Goal: Navigation & Orientation: Find specific page/section

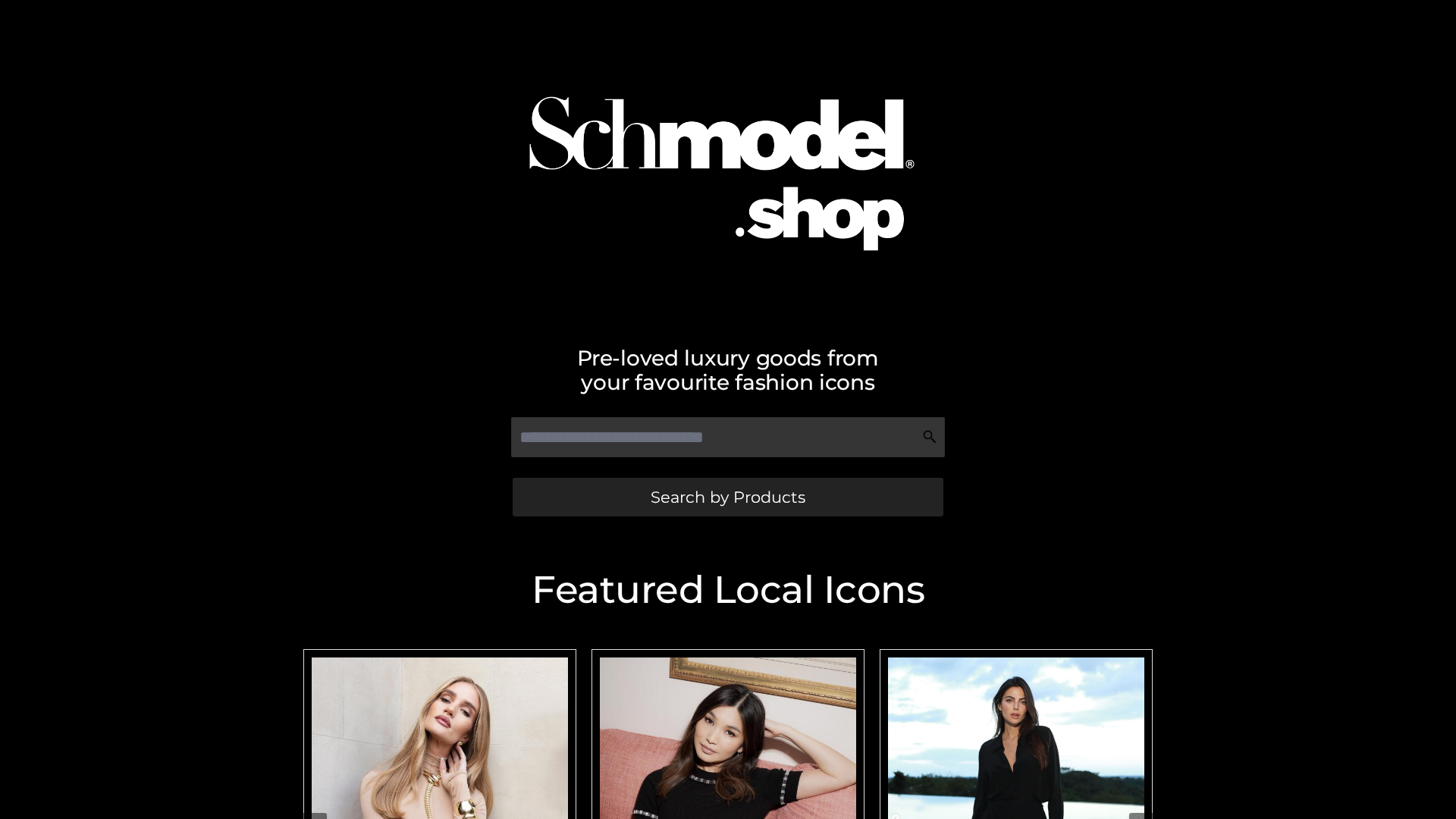
click at [728, 497] on span "Search by Products" at bounding box center [728, 496] width 155 height 16
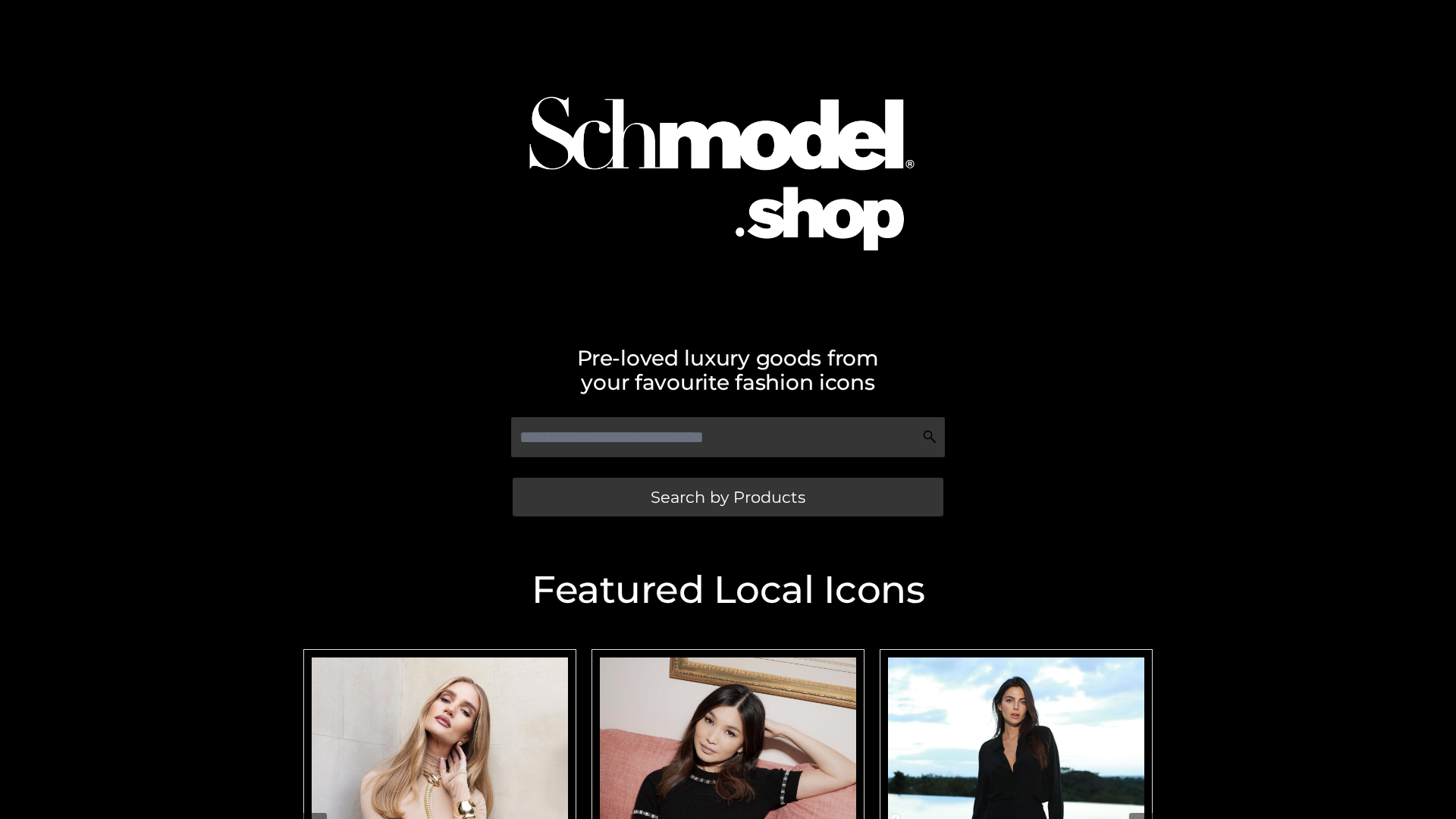
click at [728, 497] on span "Search by Products" at bounding box center [728, 496] width 155 height 16
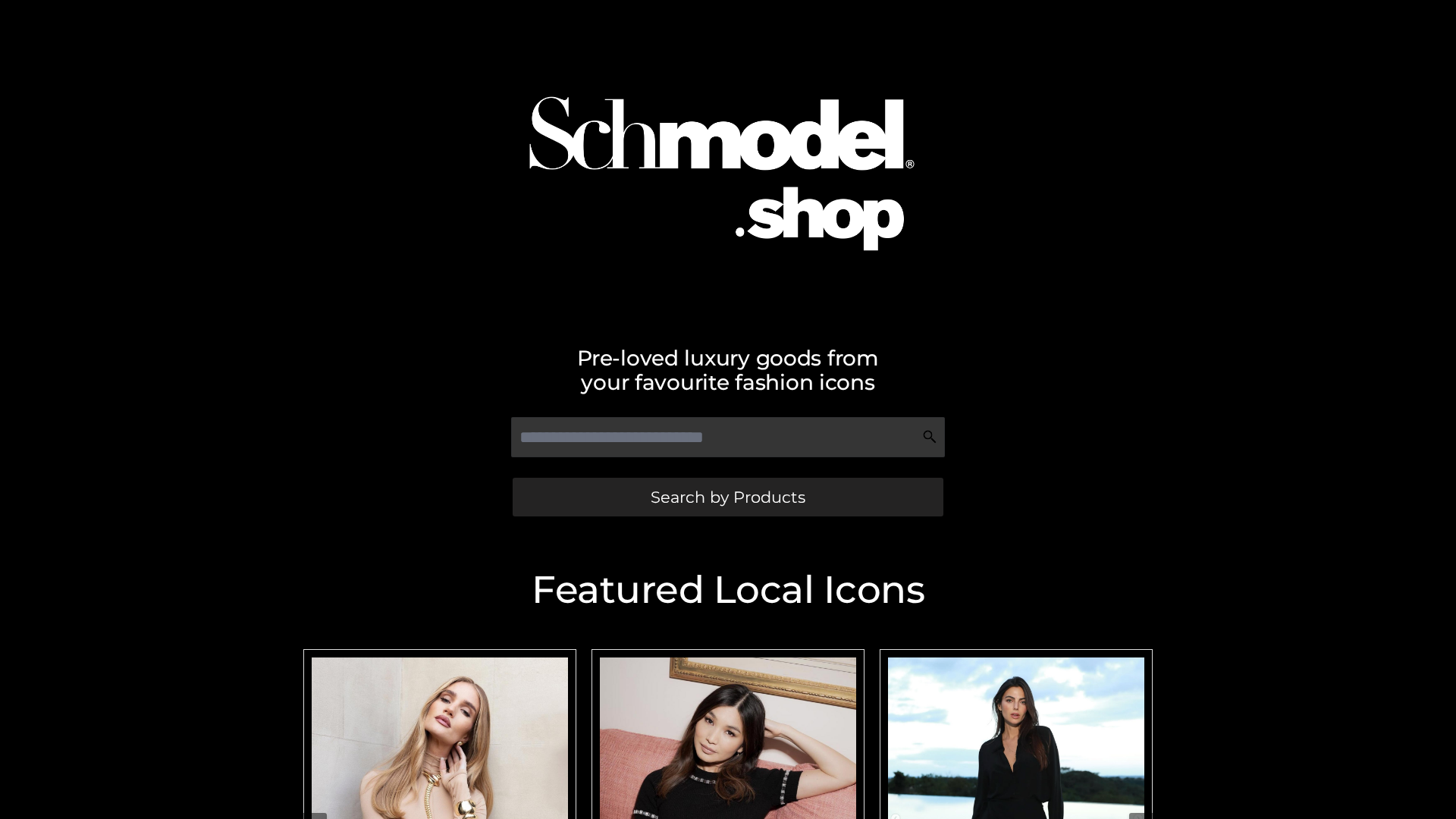
click at [728, 497] on span "Search by Products" at bounding box center [728, 496] width 155 height 16
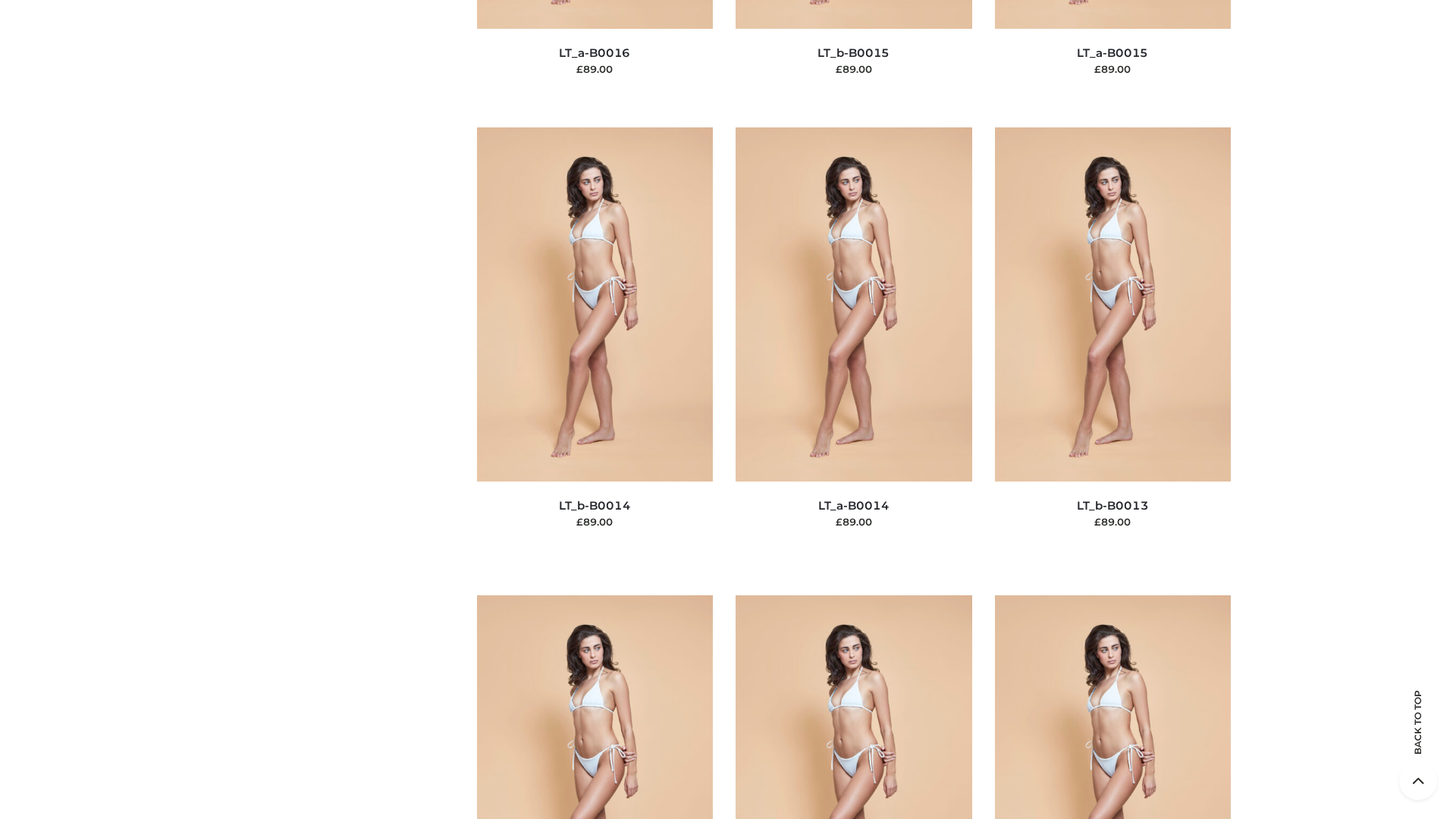
scroll to position [5394, 0]
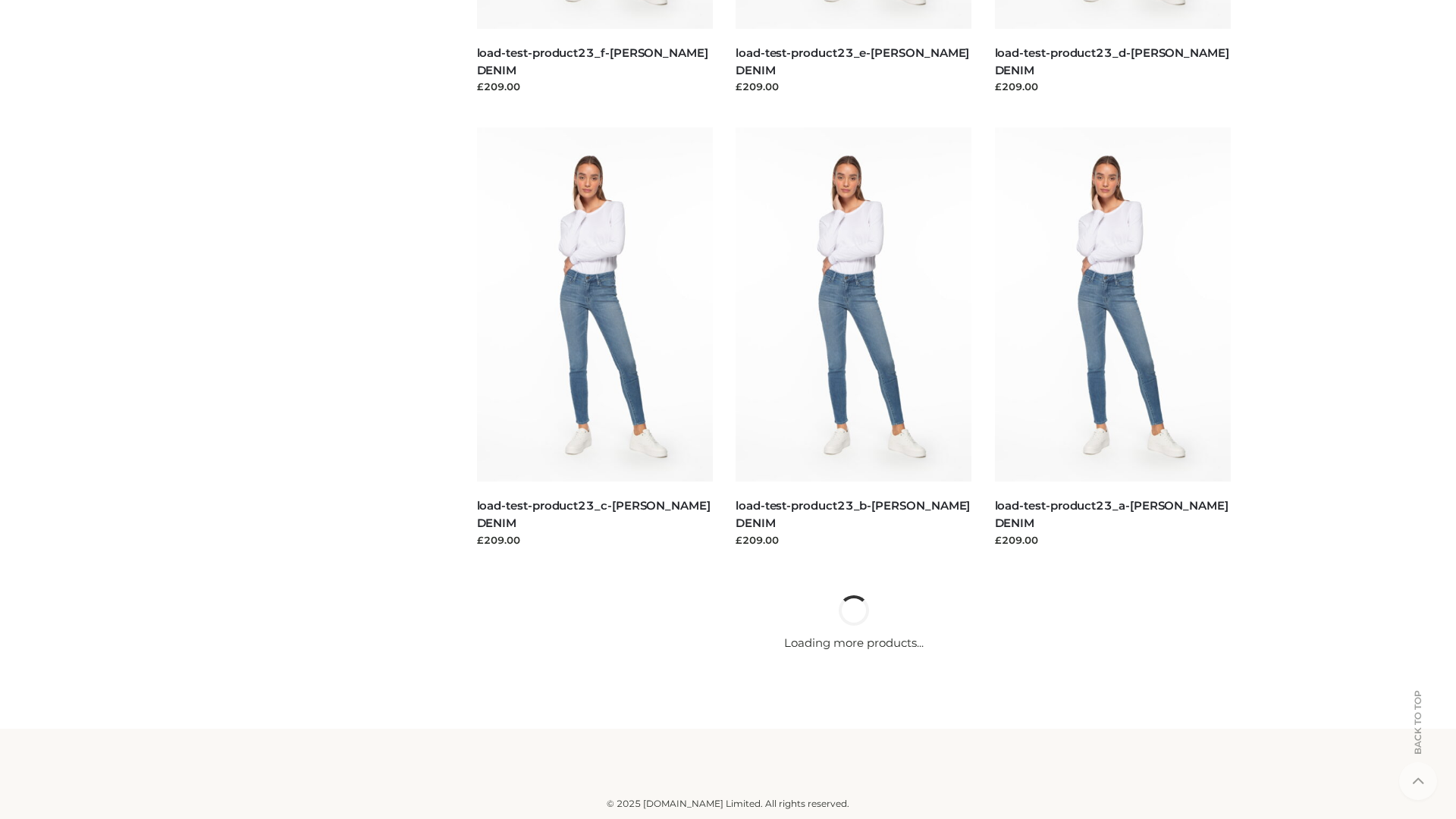
scroll to position [1330, 0]
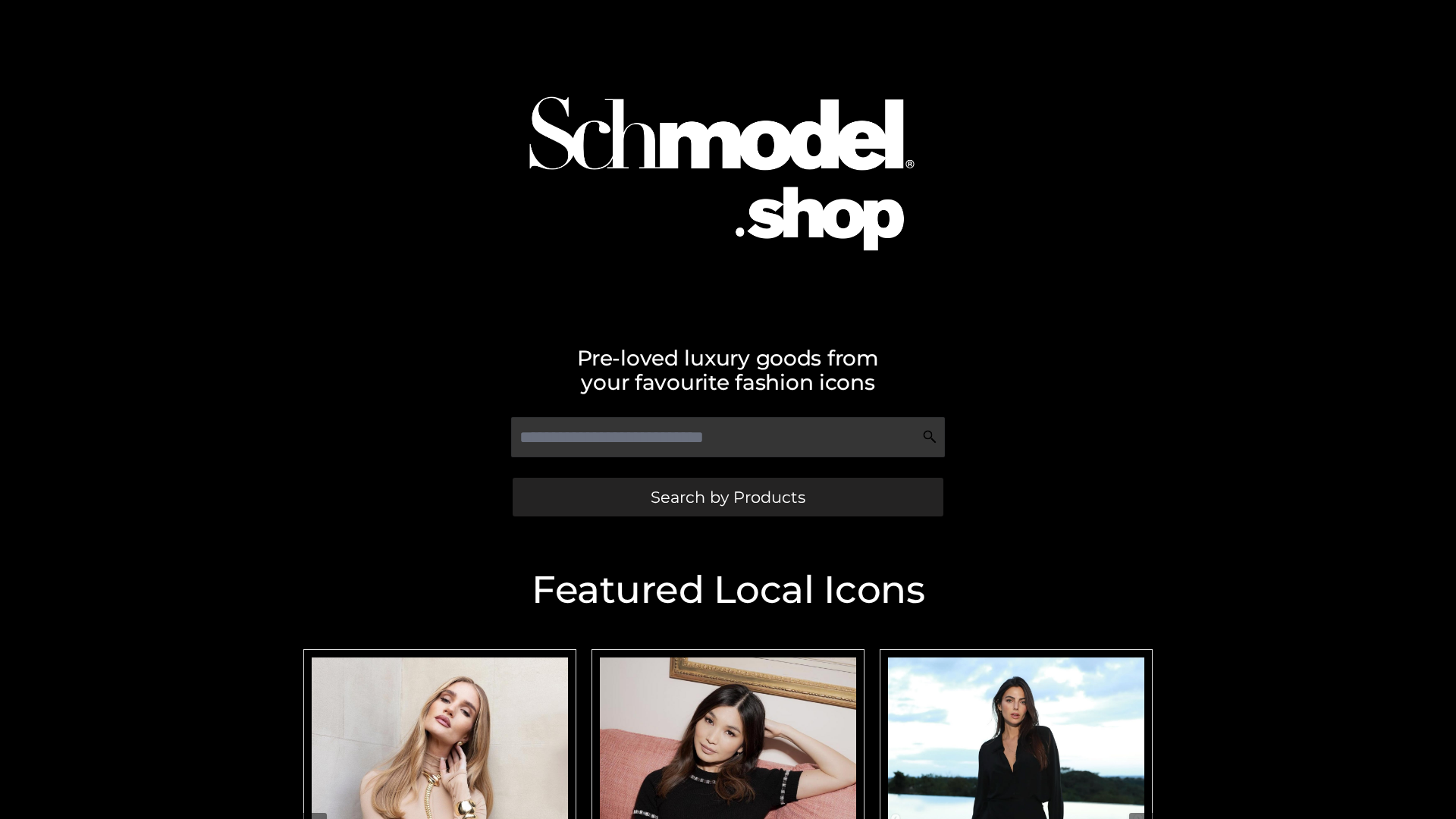
click at [728, 497] on span "Search by Products" at bounding box center [728, 496] width 155 height 16
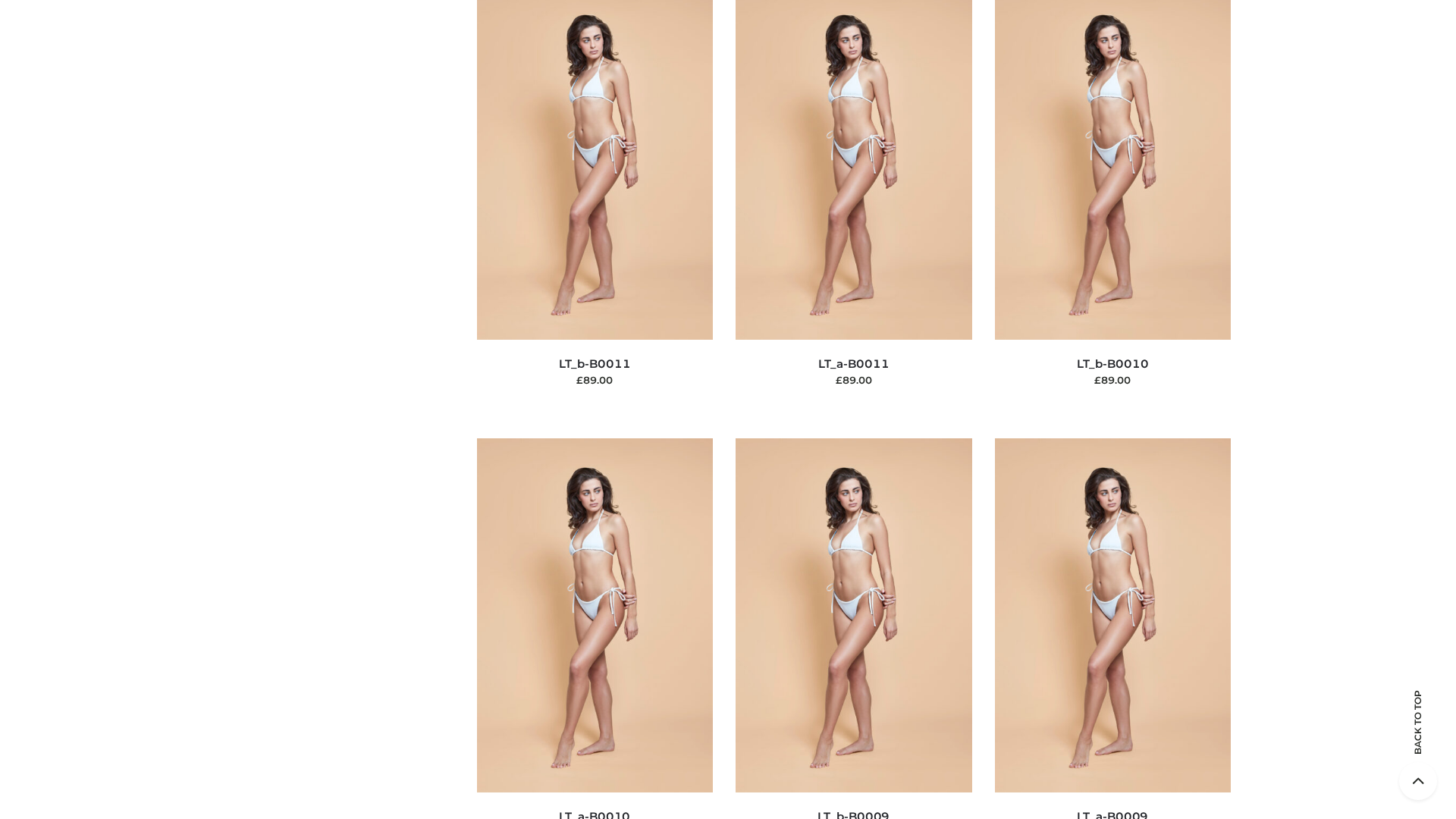
scroll to position [6811, 0]
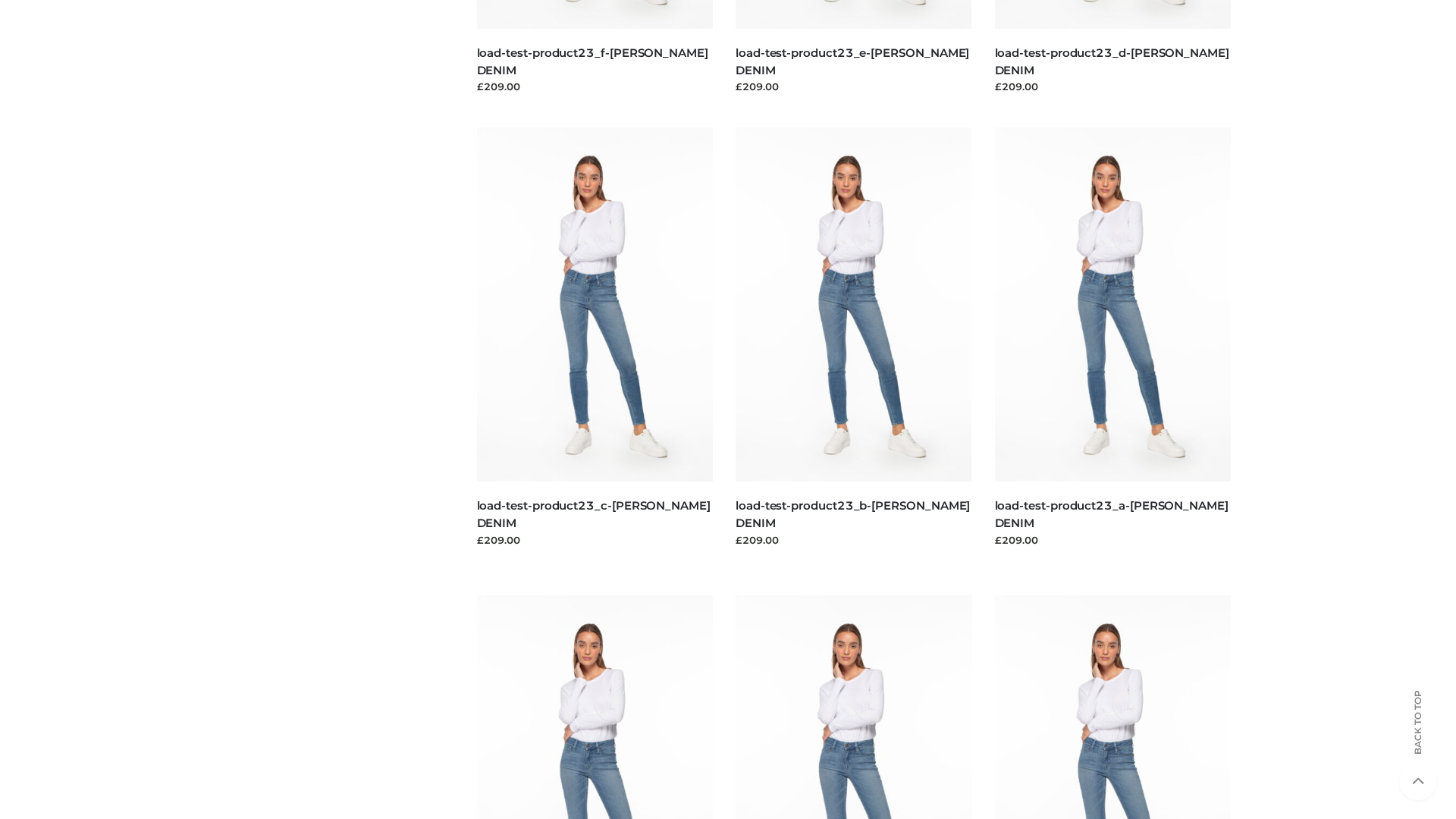
scroll to position [1330, 0]
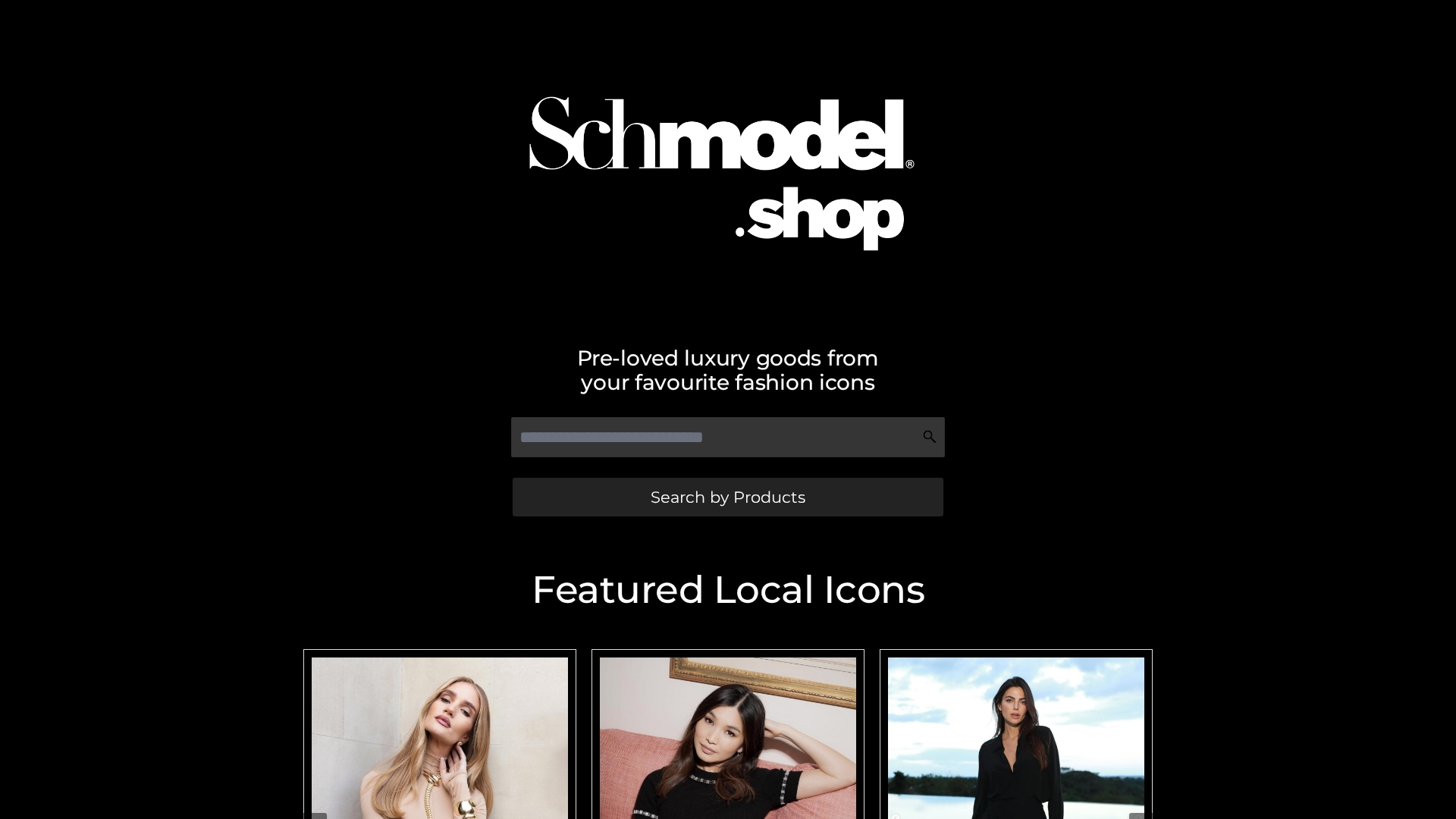
click at [728, 497] on span "Search by Products" at bounding box center [728, 496] width 155 height 16
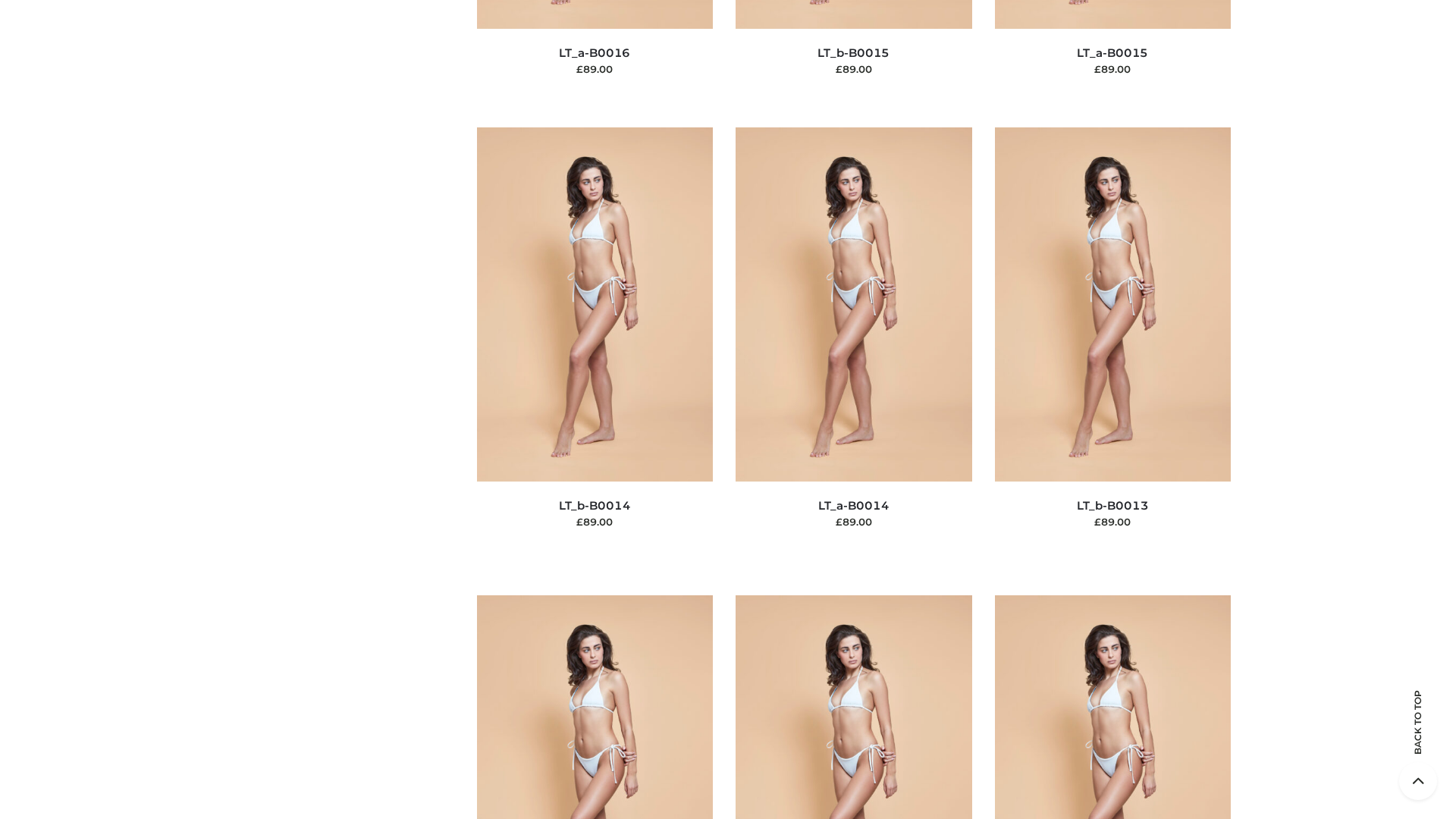
scroll to position [5394, 0]
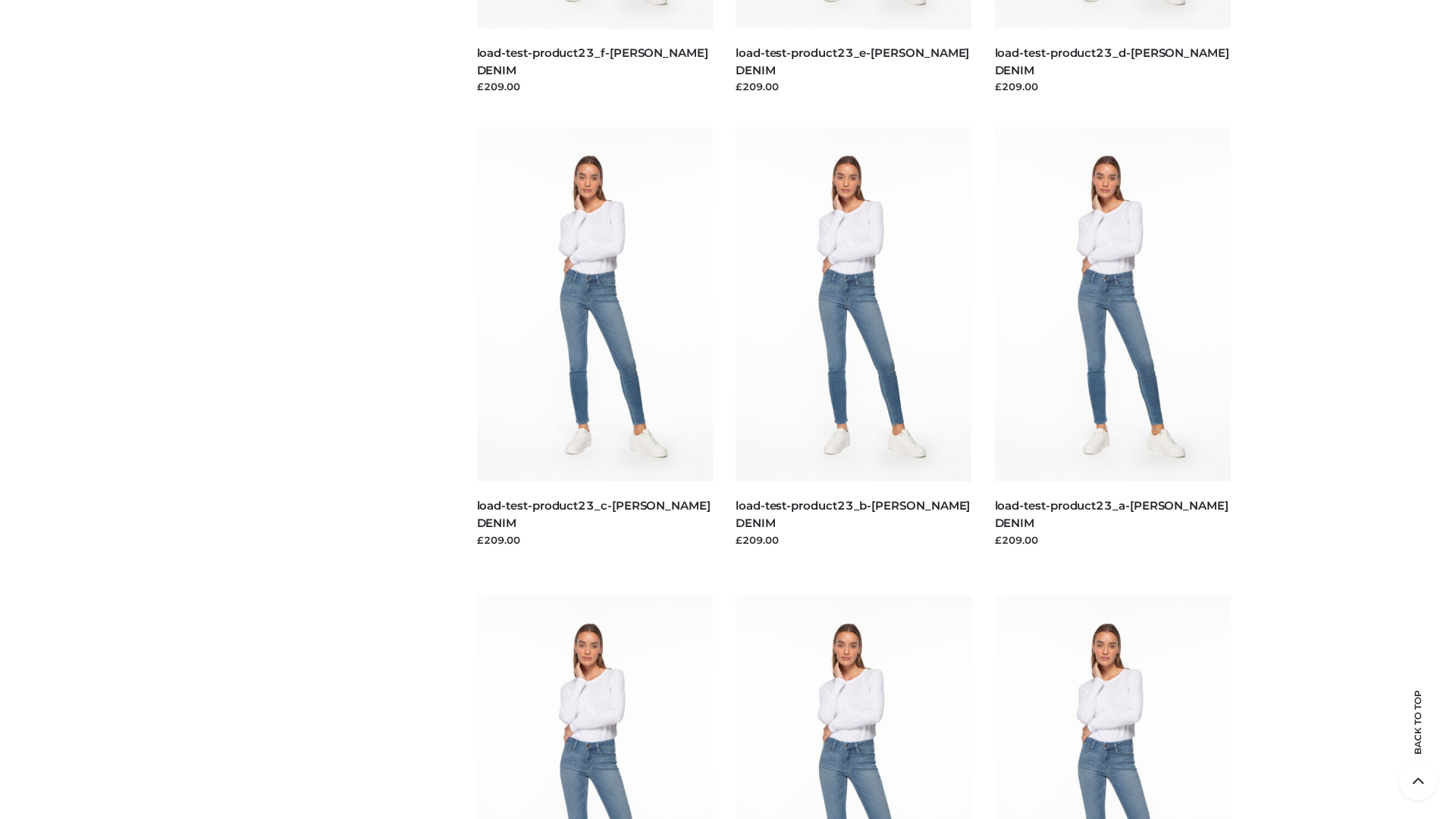
scroll to position [1330, 0]
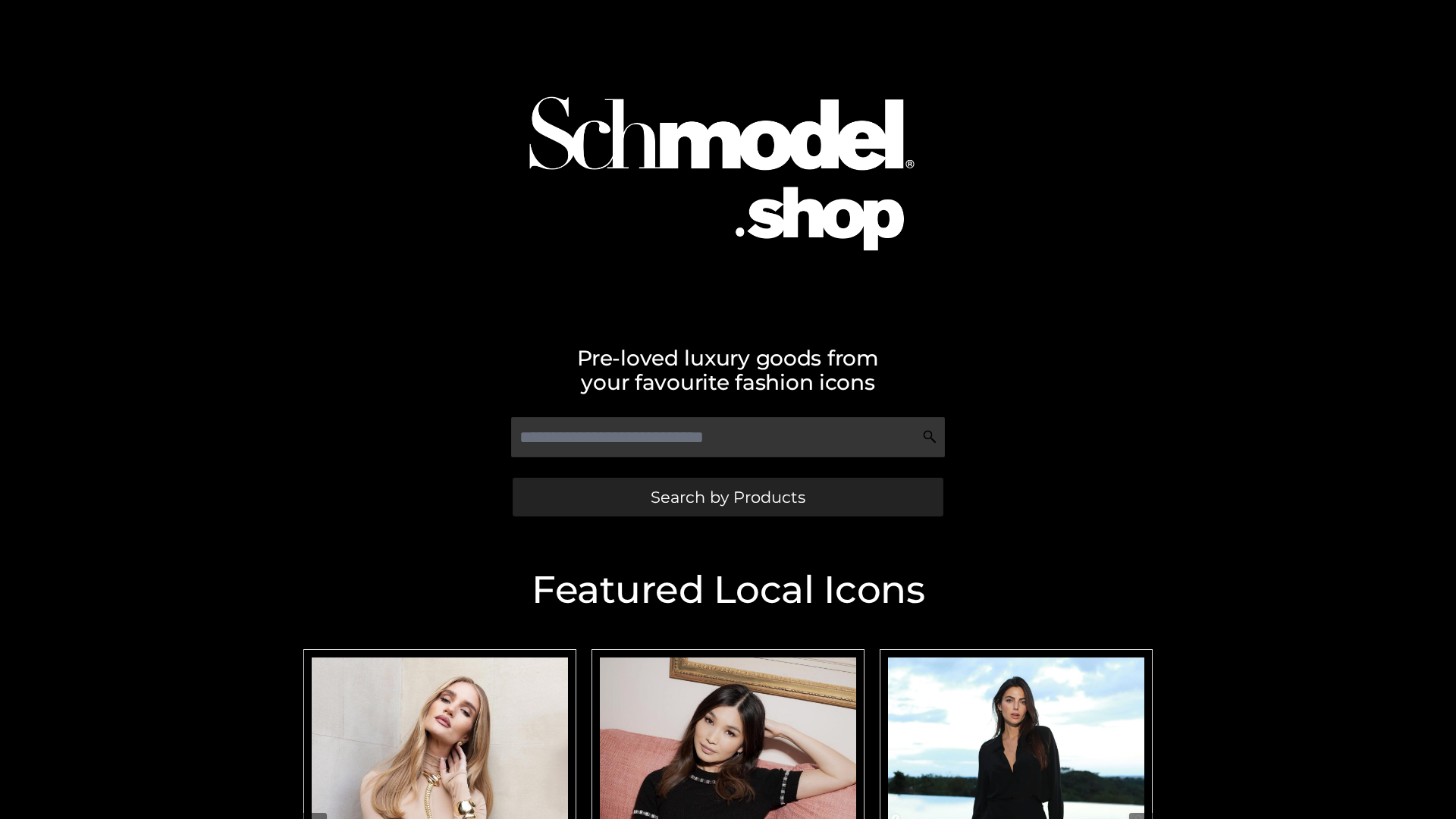
click at [728, 497] on span "Search by Products" at bounding box center [728, 496] width 155 height 16
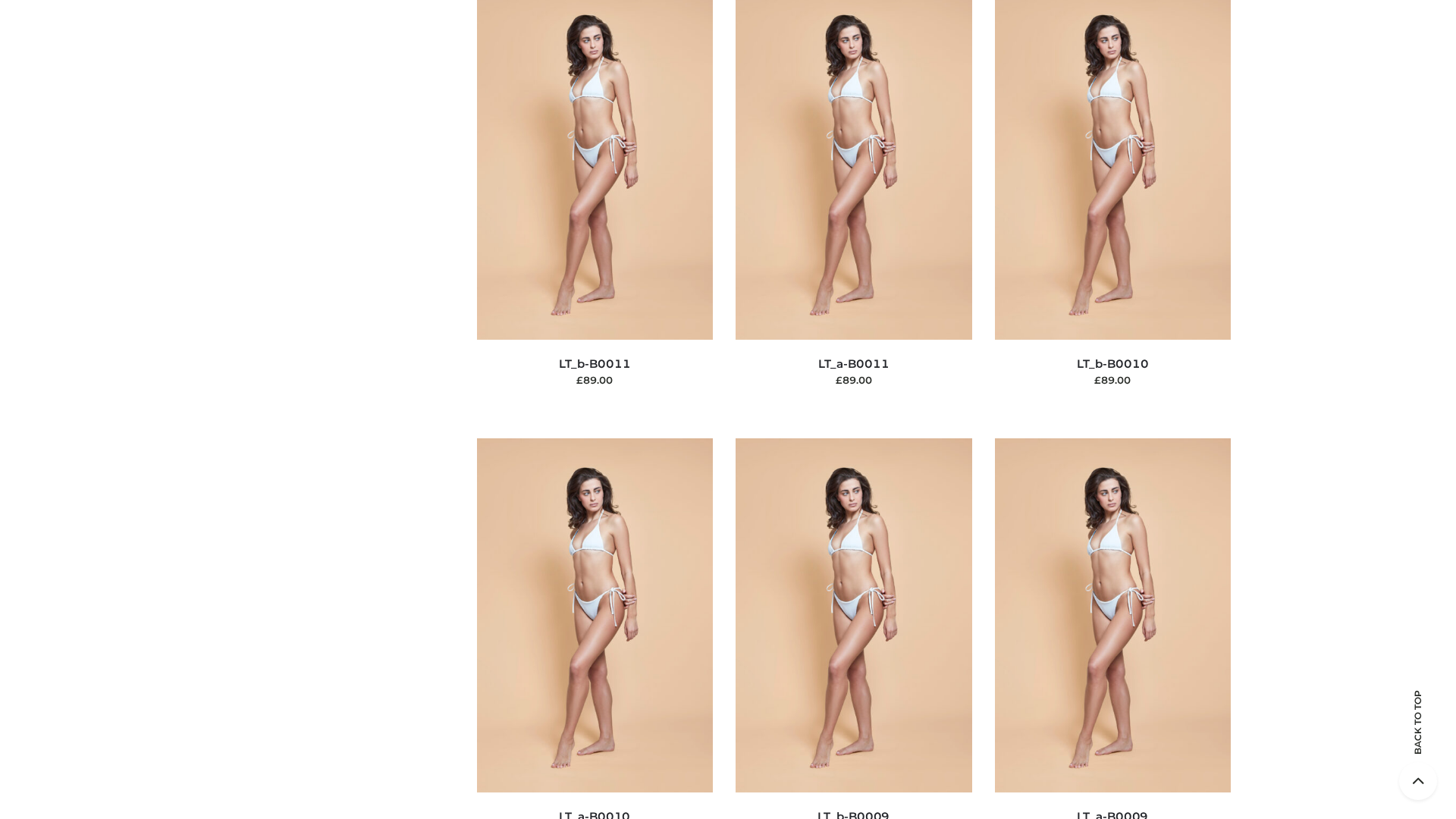
scroll to position [6811, 0]
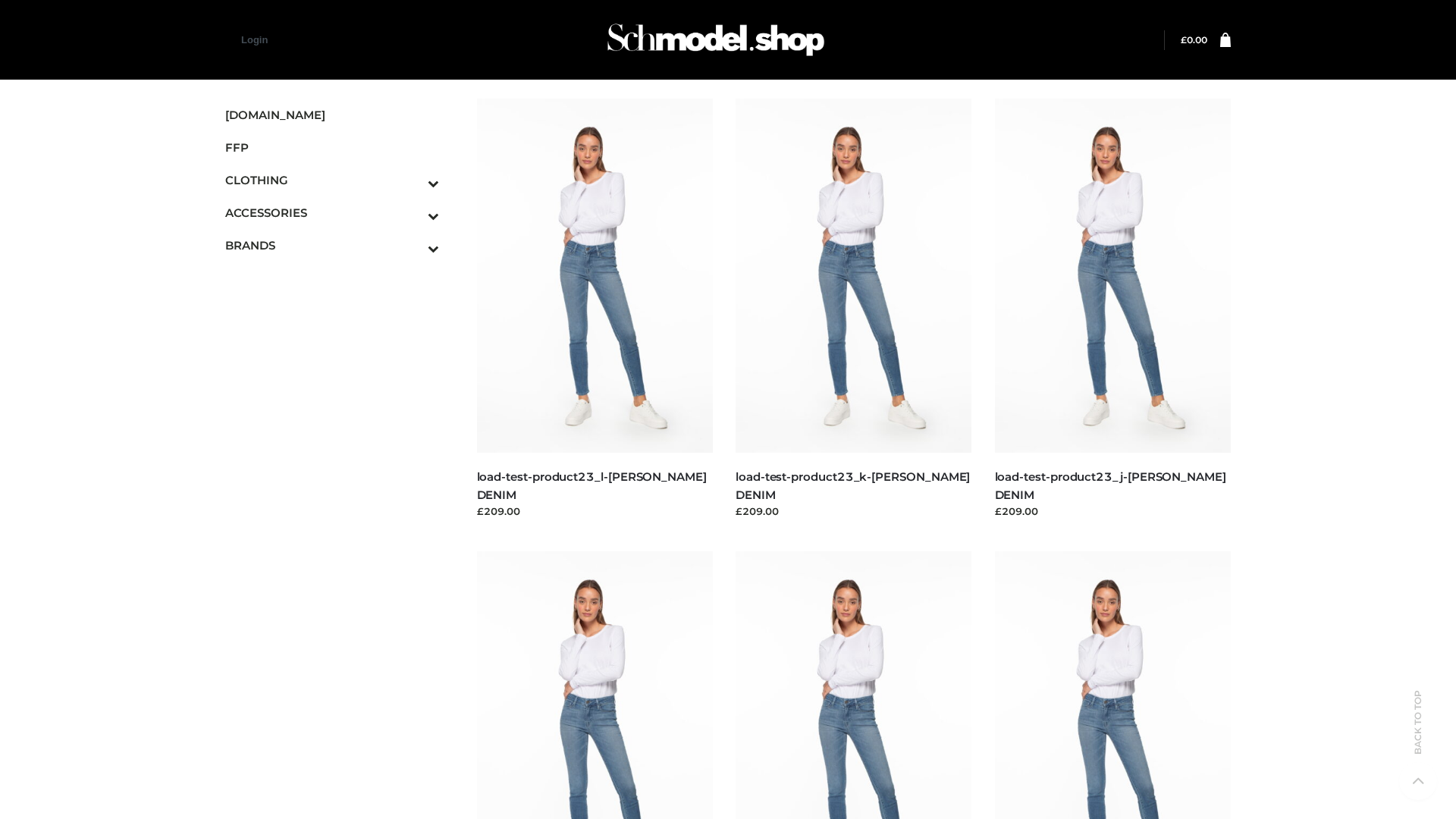
scroll to position [1330, 0]
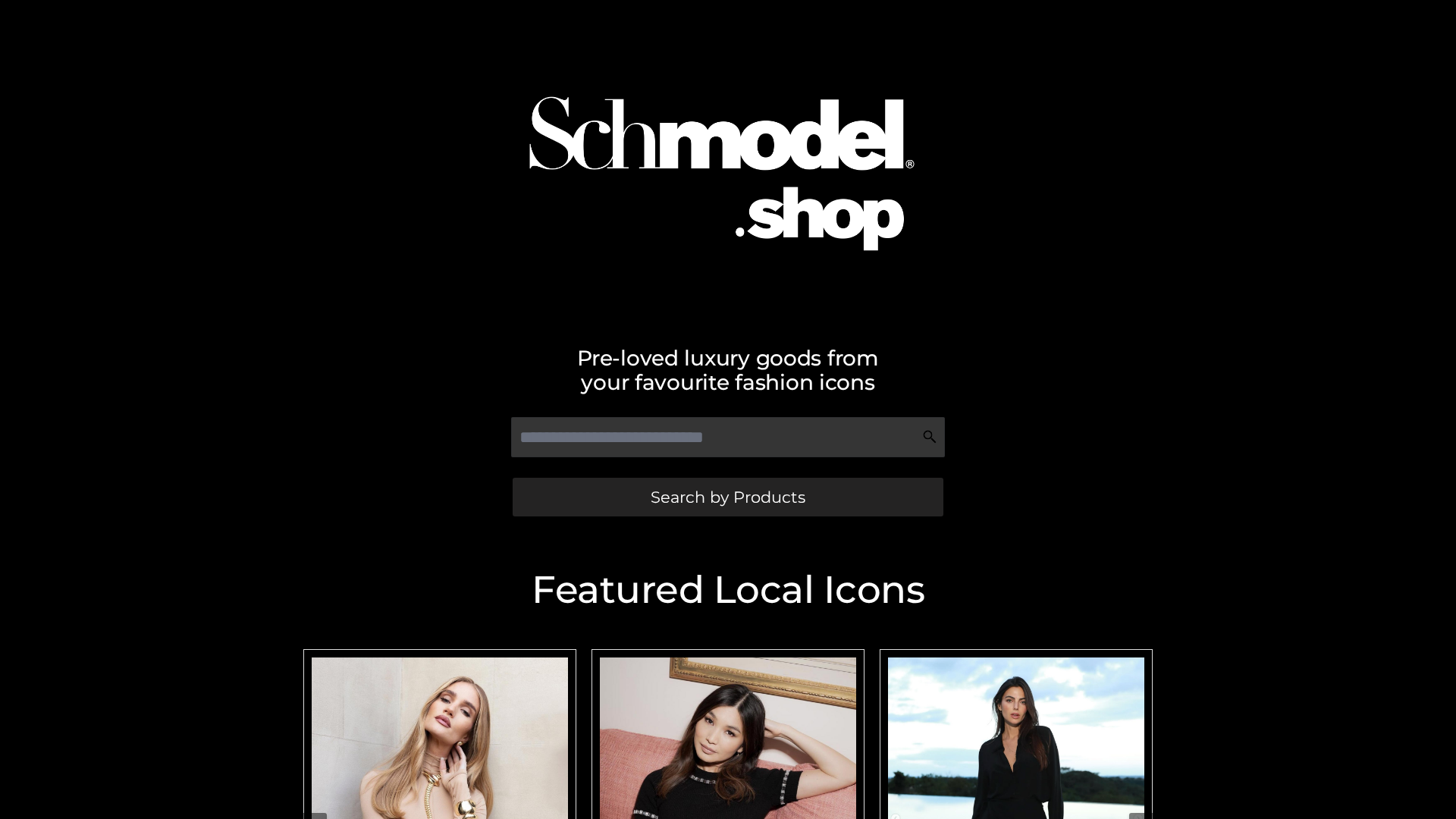
click at [728, 497] on span "Search by Products" at bounding box center [728, 496] width 155 height 16
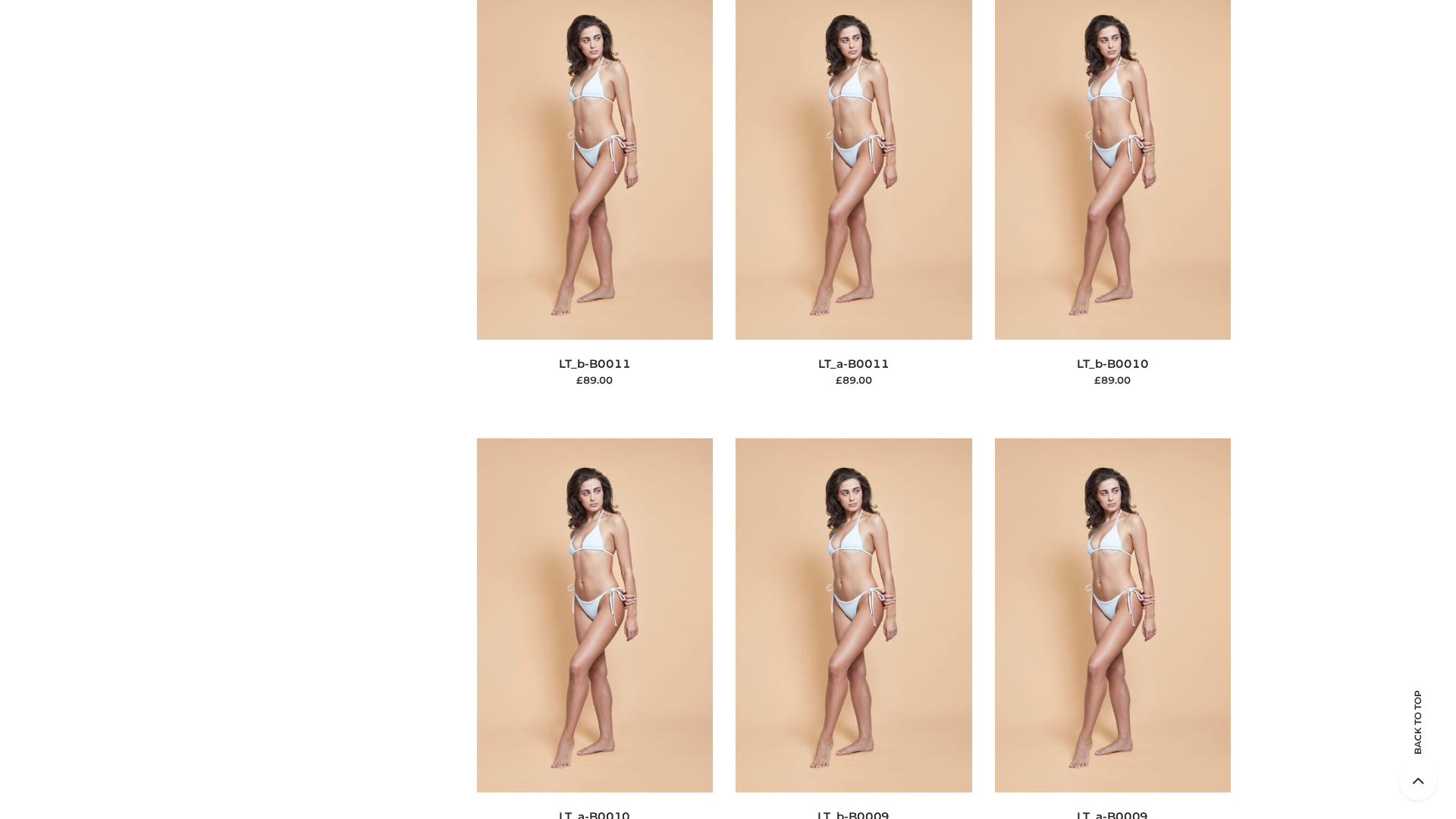
scroll to position [6811, 0]
